Goal: Find specific fact: Find specific fact

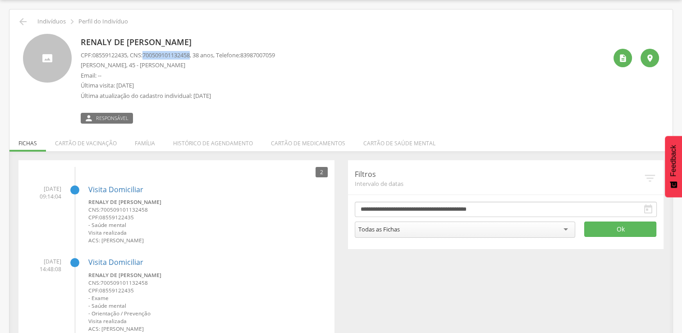
scroll to position [27, 0]
click at [22, 21] on icon "" at bounding box center [23, 21] width 11 height 11
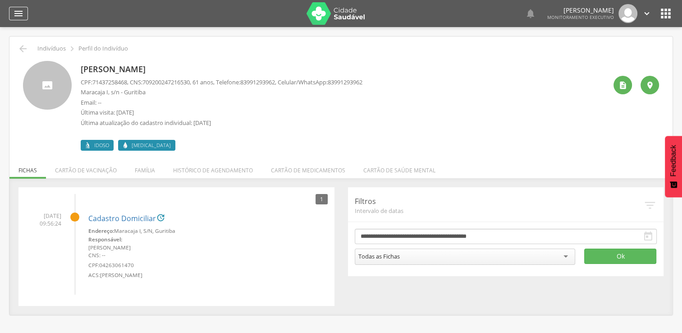
click at [19, 18] on icon "" at bounding box center [18, 13] width 11 height 11
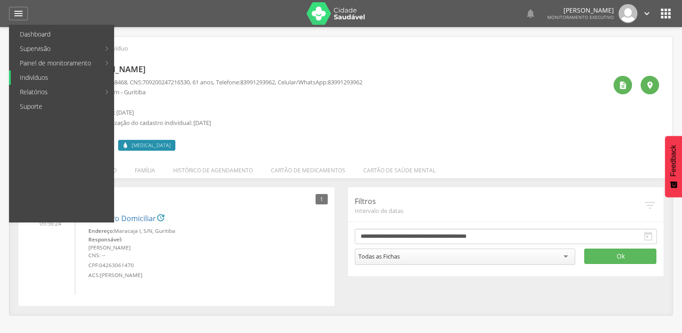
click at [69, 78] on link "Indivíduos" at bounding box center [62, 77] width 103 height 14
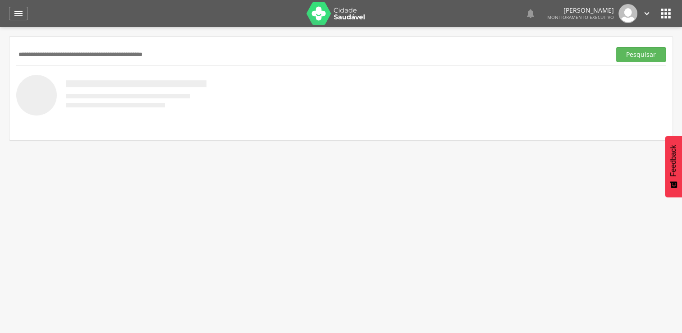
click at [106, 47] on input "text" at bounding box center [311, 54] width 591 height 15
click at [109, 55] on input "text" at bounding box center [311, 54] width 591 height 15
type input "**********"
click at [616, 47] on button "Pesquisar" at bounding box center [641, 54] width 50 height 15
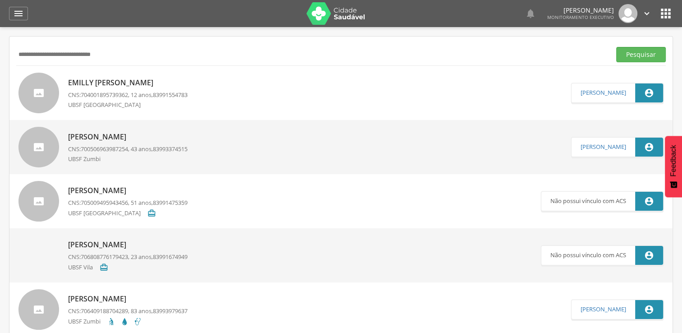
click at [144, 101] on div "UBSF [GEOGRAPHIC_DATA]" at bounding box center [127, 106] width 119 height 10
type input "**********"
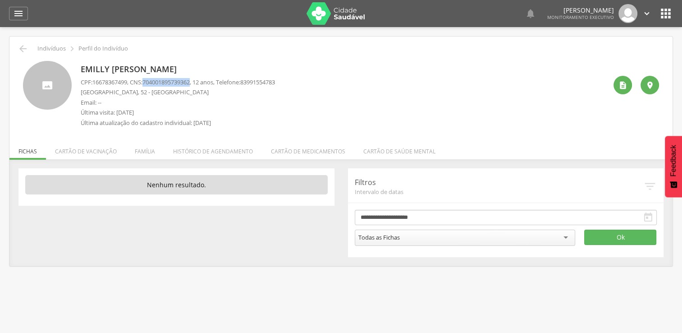
drag, startPoint x: 146, startPoint y: 79, endPoint x: 198, endPoint y: 77, distance: 51.9
click at [198, 77] on div "Emilly [PERSON_NAME] CPF: 16678367499 , CNS: [PHONE_NUMBER] , 12 anos, Telefone…" at bounding box center [178, 96] width 194 height 71
copy p "704001895739362"
